Goal: Task Accomplishment & Management: Manage account settings

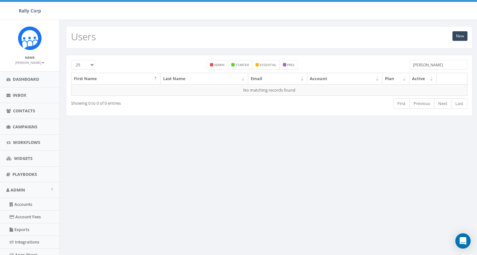
drag, startPoint x: 445, startPoint y: 64, endPoint x: 325, endPoint y: 63, distance: 120.1
click at [325, 63] on div "25 50 100 admin starter essential free Isabelle" at bounding box center [269, 66] width 406 height 13
paste input "sandra@calledtopeace.org"
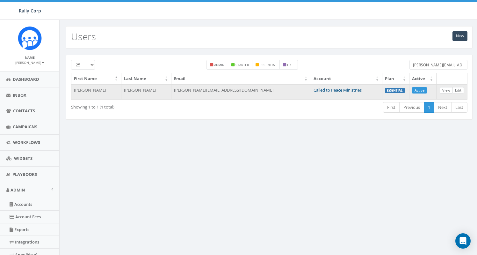
type input "sandra@calledtopeace.org"
click at [447, 90] on link "View" at bounding box center [446, 90] width 13 height 7
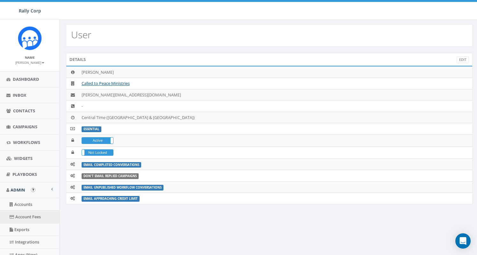
scroll to position [128, 0]
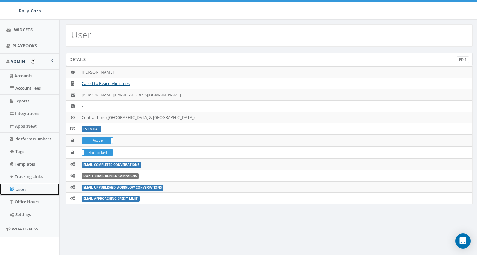
click at [25, 193] on link "Users" at bounding box center [29, 189] width 59 height 12
click at [26, 190] on link "Users" at bounding box center [29, 189] width 59 height 12
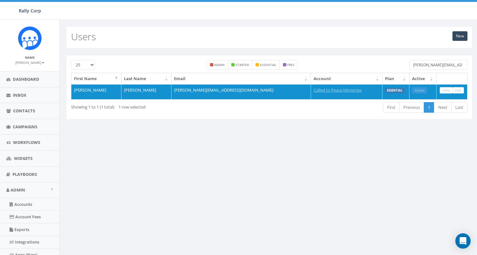
drag, startPoint x: 463, startPoint y: 67, endPoint x: 391, endPoint y: 56, distance: 72.8
click at [391, 56] on div "25 50 100 admin starter essential free sandra@calledtopeace.org First Name Last…" at bounding box center [269, 87] width 406 height 65
paste input "Becca"
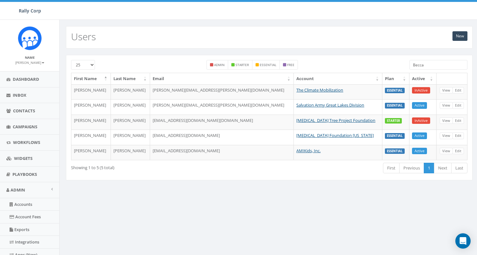
type input "Becca"
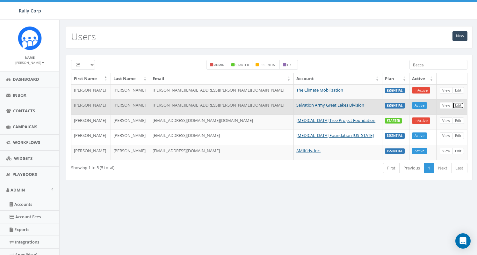
click at [460, 103] on link "Edit" at bounding box center [457, 105] width 11 height 7
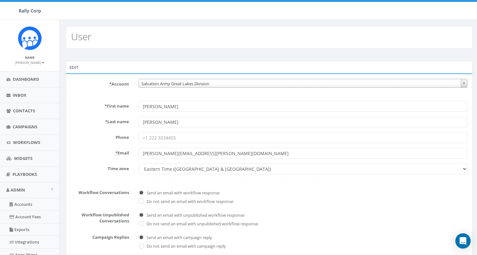
click at [248, 157] on input "[PERSON_NAME][EMAIL_ADDRESS][PERSON_NAME][DOMAIN_NAME]" at bounding box center [303, 152] width 329 height 11
click at [143, 153] on input "[PERSON_NAME][EMAIL_ADDRESS][PERSON_NAME][DOMAIN_NAME]" at bounding box center [303, 152] width 329 height 11
click at [273, 150] on input "[PERSON_NAME][EMAIL_ADDRESS][PERSON_NAME][DOMAIN_NAME]" at bounding box center [303, 152] width 329 height 11
click at [264, 140] on input "Phone" at bounding box center [303, 137] width 329 height 11
click at [264, 125] on input "Ruggerio" at bounding box center [303, 121] width 329 height 11
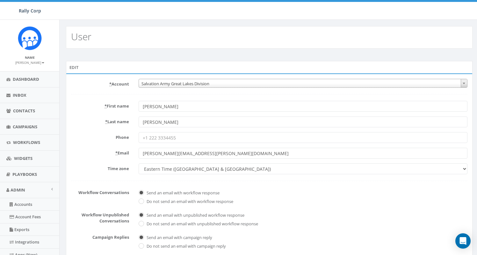
click at [265, 103] on input "Rebecca" at bounding box center [303, 106] width 329 height 11
click at [249, 155] on input "[PERSON_NAME][EMAIL_ADDRESS][PERSON_NAME][DOMAIN_NAME]" at bounding box center [303, 152] width 329 height 11
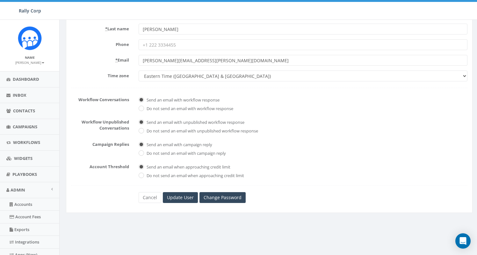
scroll to position [128, 0]
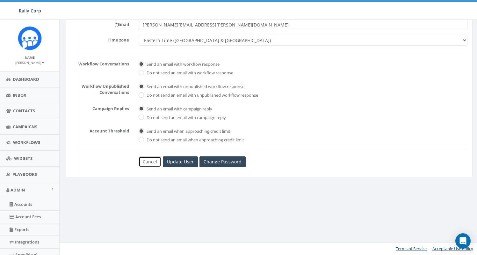
click at [153, 163] on link "Cancel" at bounding box center [150, 161] width 23 height 11
